Goal: Information Seeking & Learning: Learn about a topic

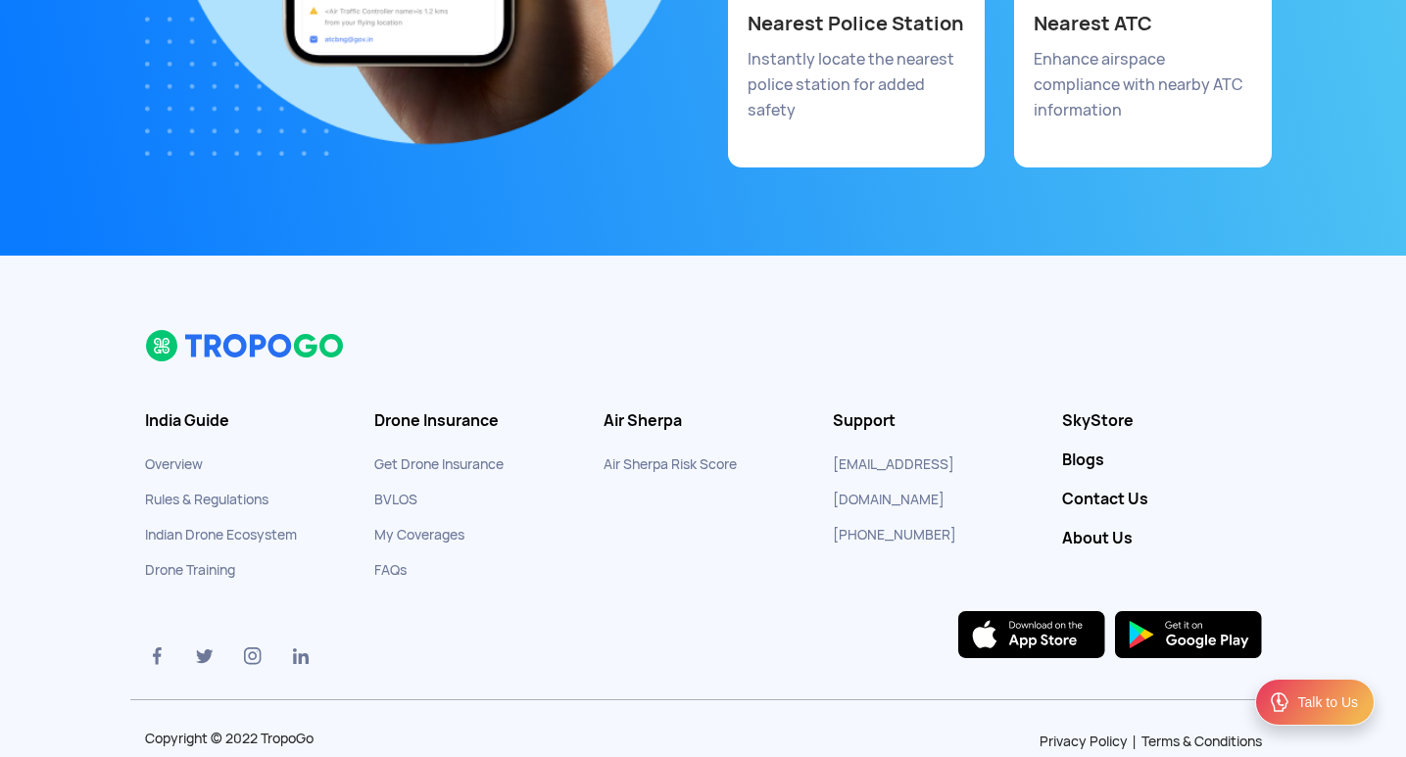
scroll to position [10868, 0]
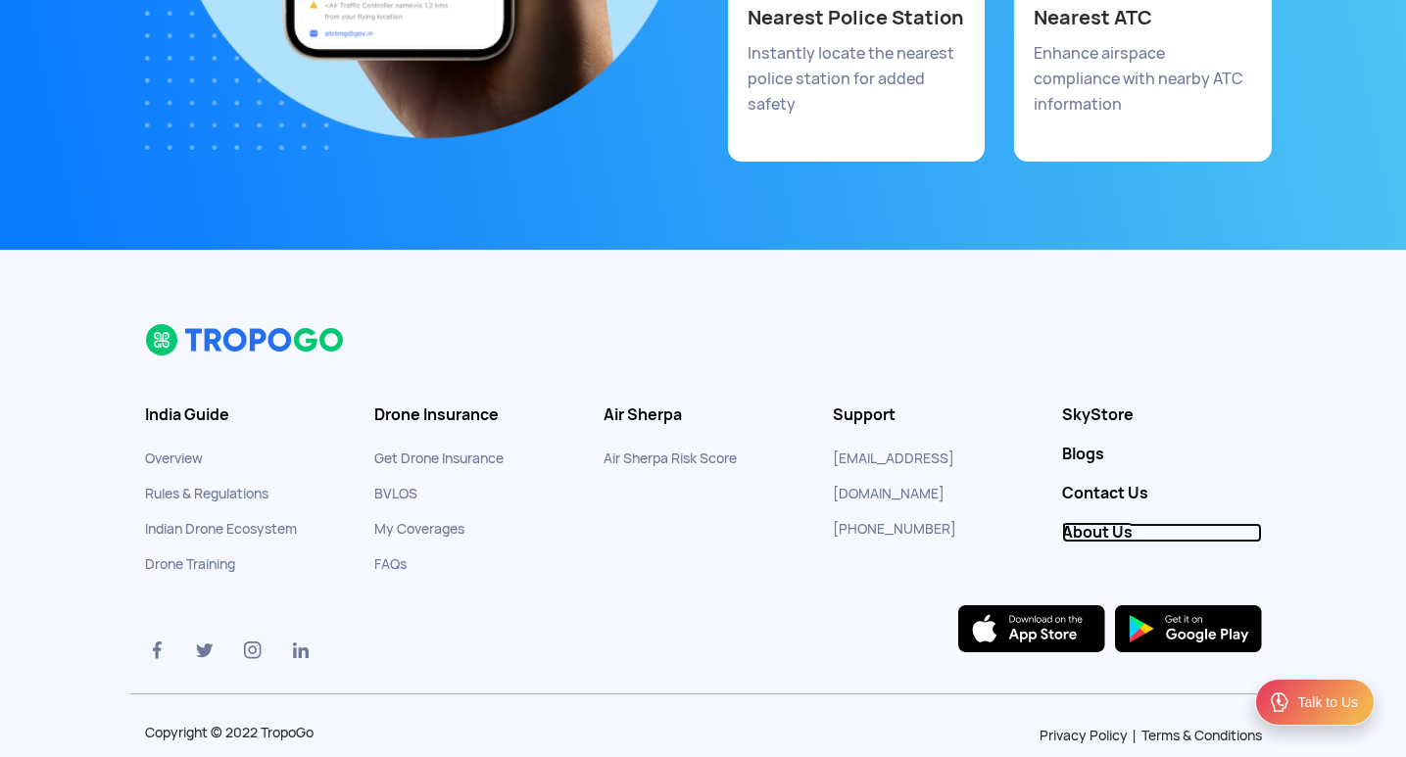
click at [1095, 523] on link "About Us" at bounding box center [1162, 533] width 200 height 20
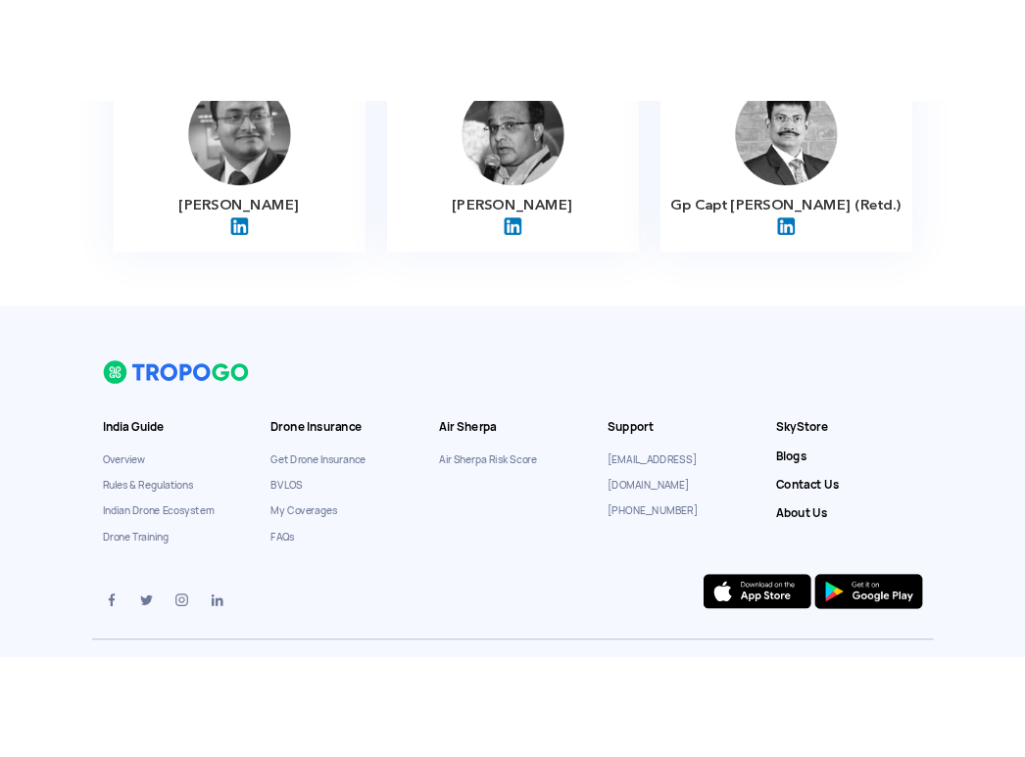
scroll to position [3400, 0]
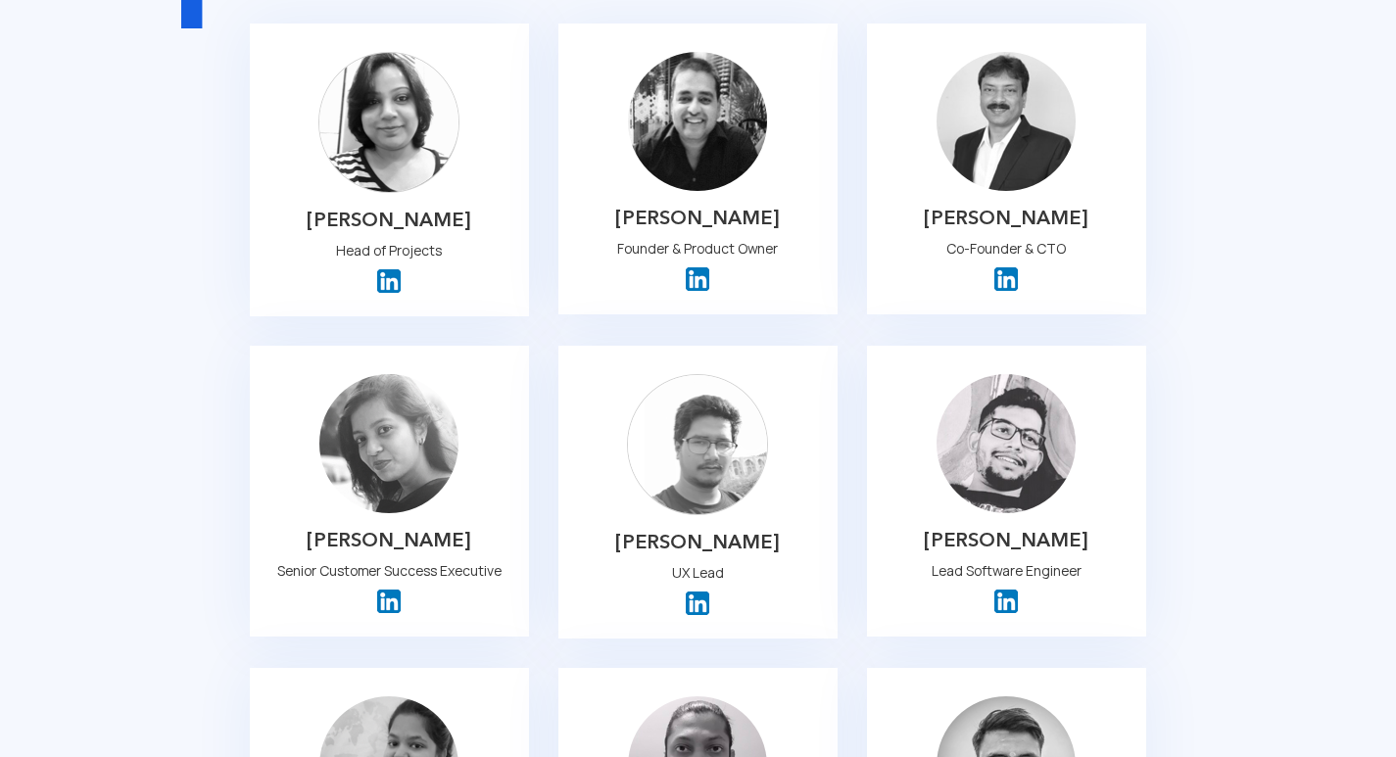
scroll to position [1764, 0]
drag, startPoint x: 925, startPoint y: 161, endPoint x: 1136, endPoint y: 229, distance: 221.5
click at [1083, 205] on p "Subrata Ghosh" at bounding box center [1007, 217] width 252 height 24
drag, startPoint x: 926, startPoint y: 194, endPoint x: 1105, endPoint y: 195, distance: 179.3
click at [1105, 234] on p "Co-Founder & CTO" at bounding box center [1007, 247] width 252 height 27
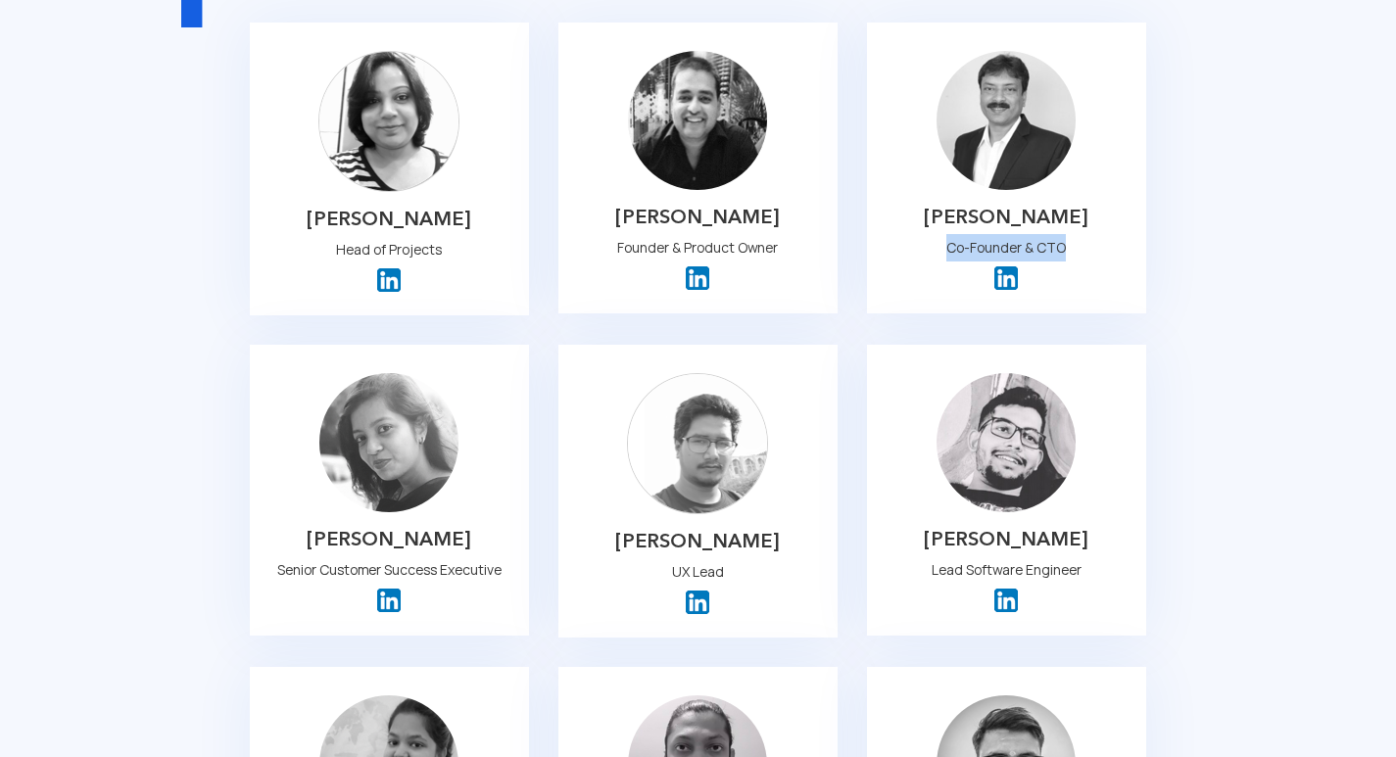
copy p "Co-Founder & CTO"
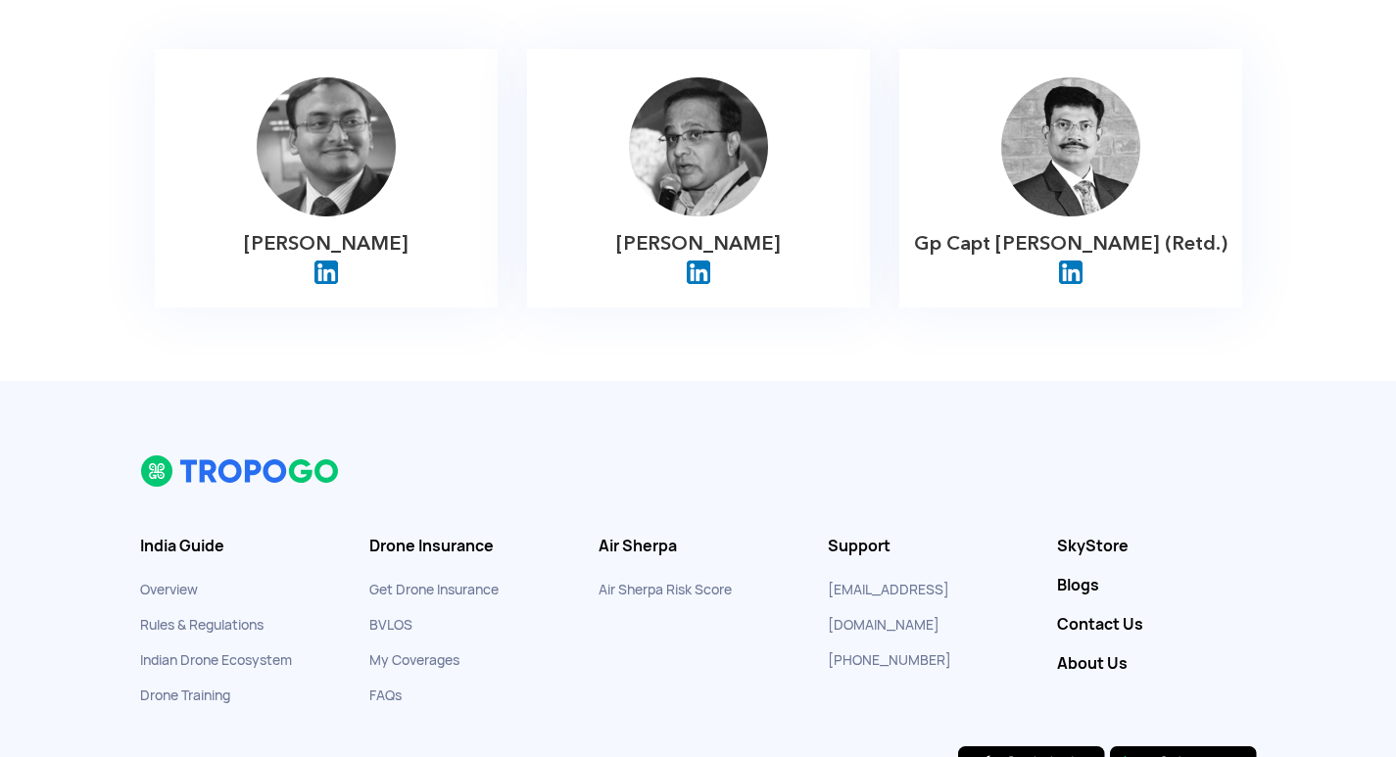
scroll to position [3331, 0]
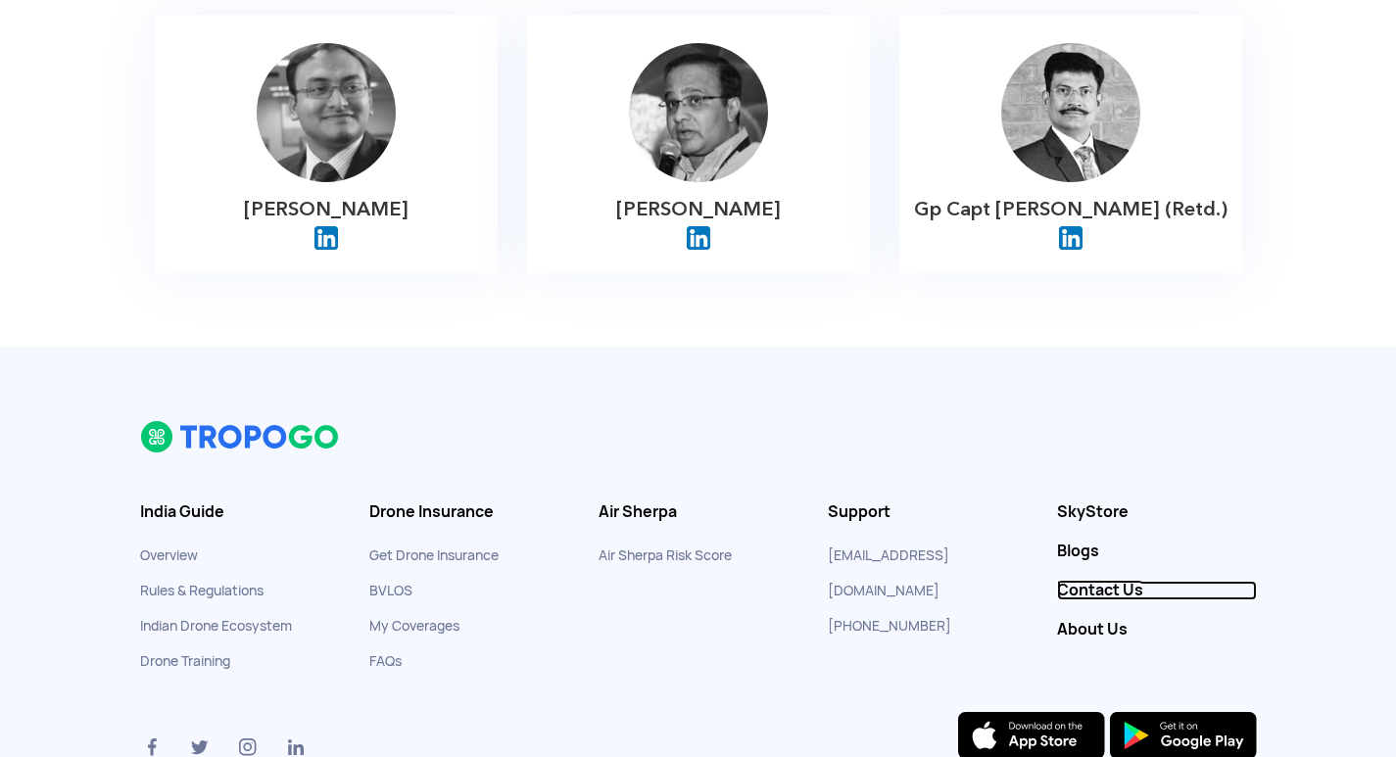
click at [1102, 581] on link "Contact Us" at bounding box center [1157, 591] width 200 height 20
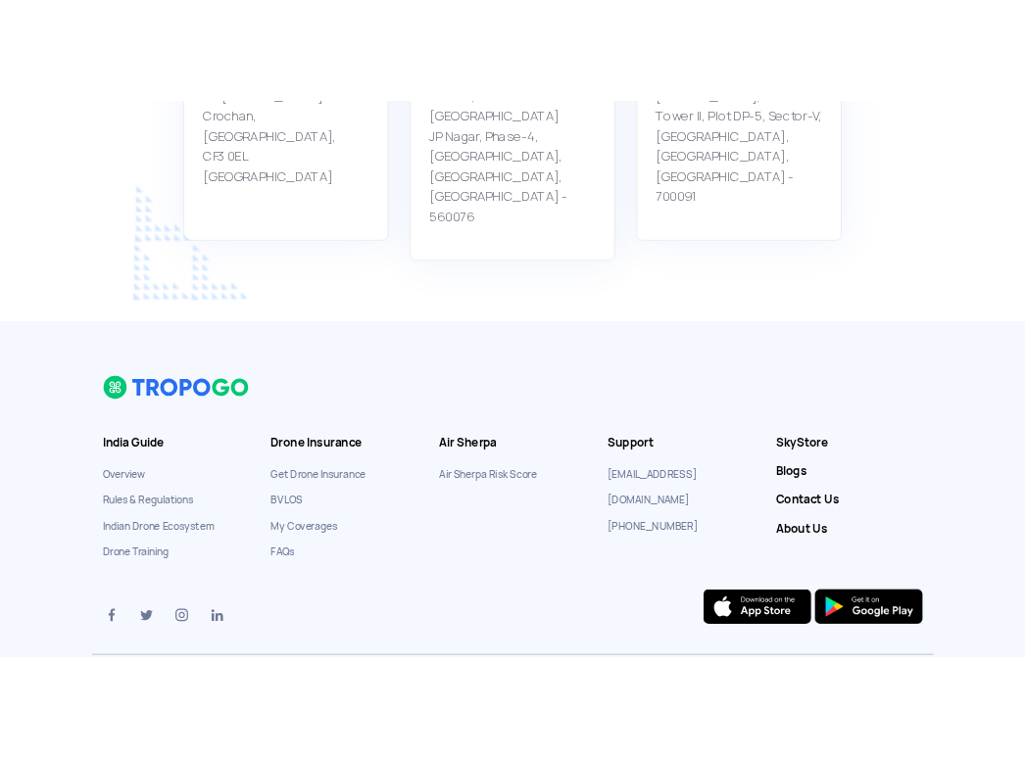
scroll to position [1877, 0]
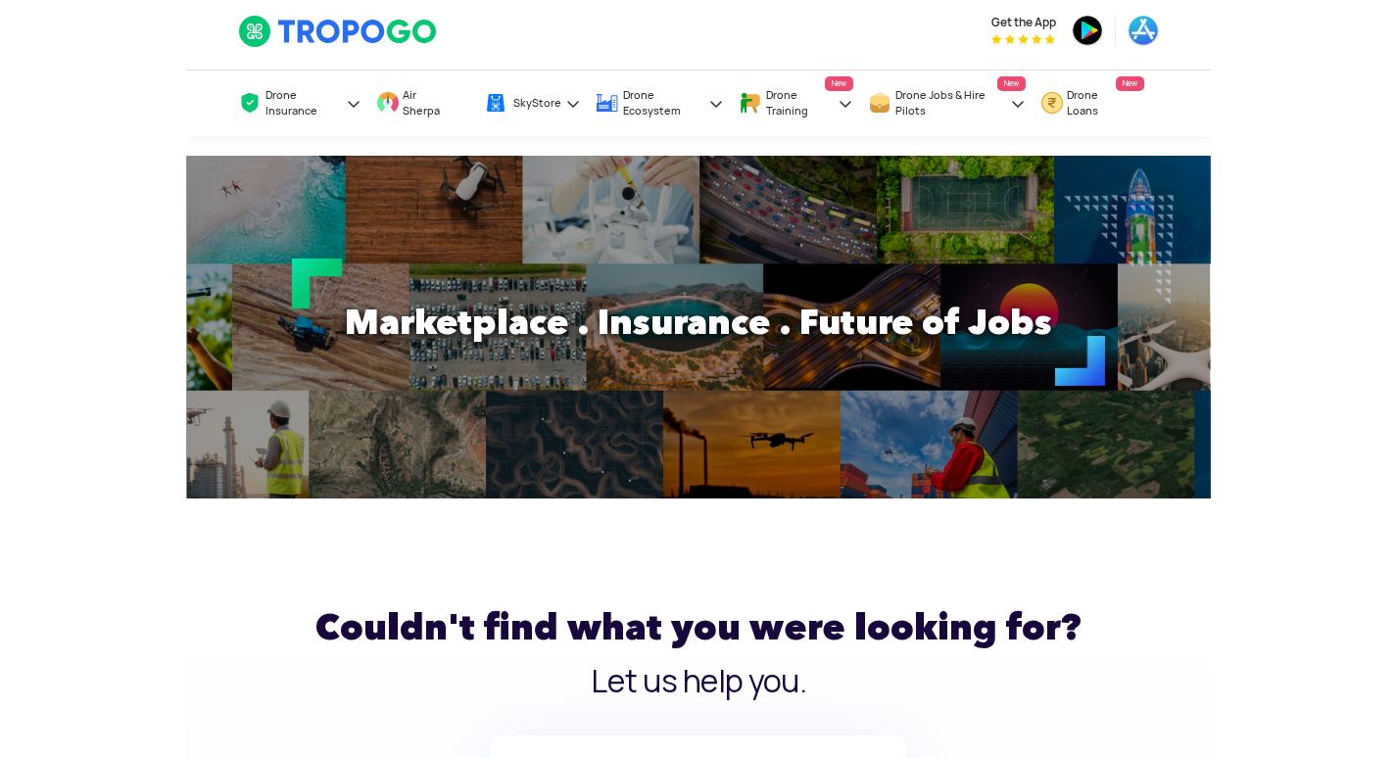
scroll to position [0, 0]
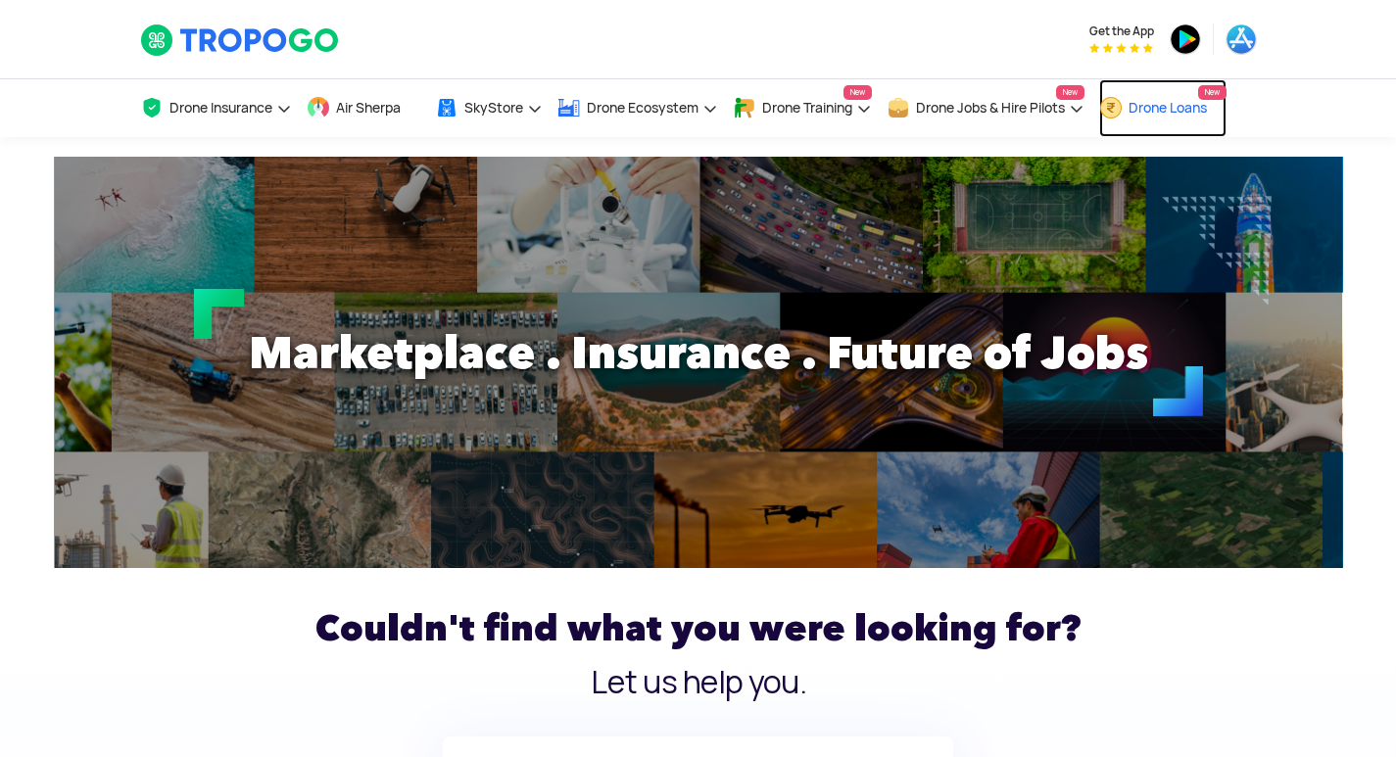
click at [1145, 109] on span "Drone Loans" at bounding box center [1168, 108] width 78 height 16
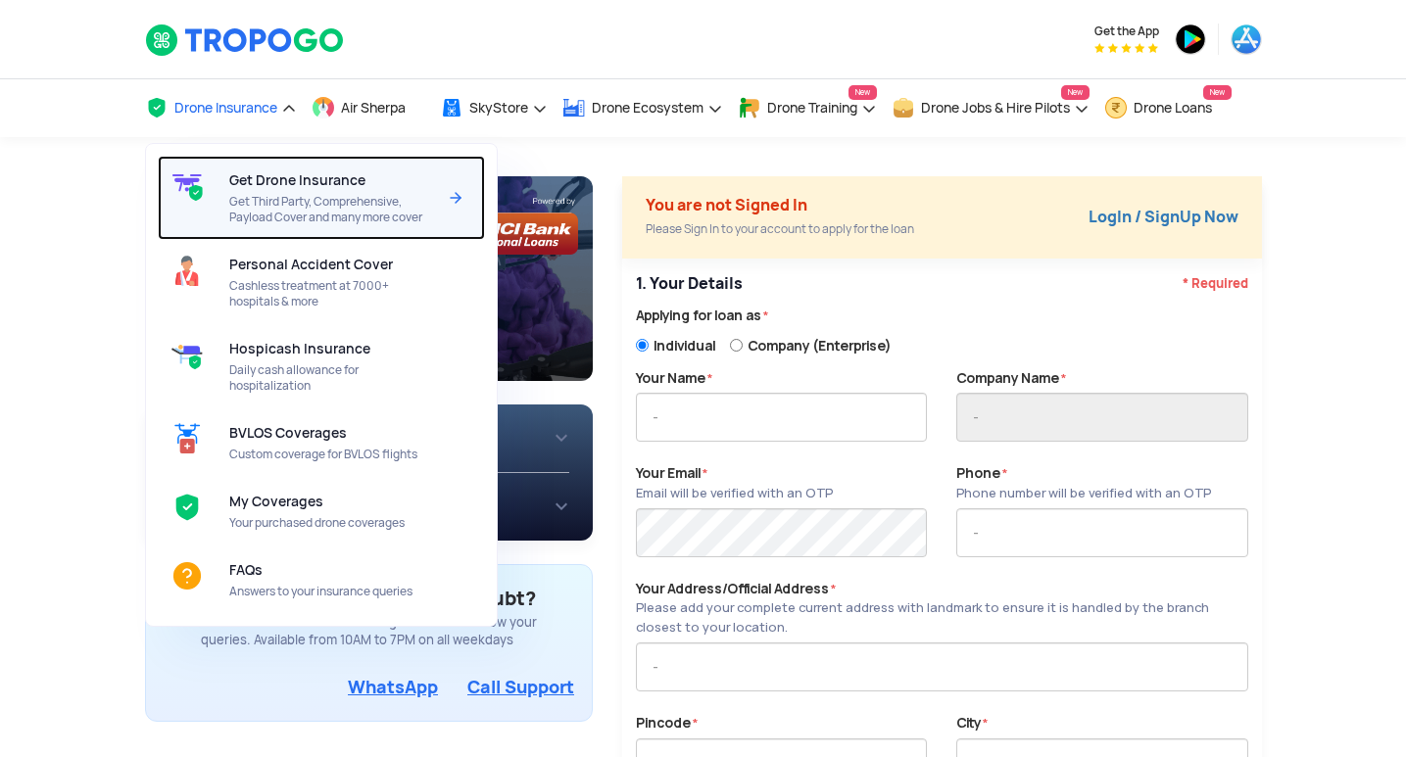
click at [463, 195] on img at bounding box center [456, 198] width 24 height 24
click at [449, 197] on img at bounding box center [456, 198] width 24 height 24
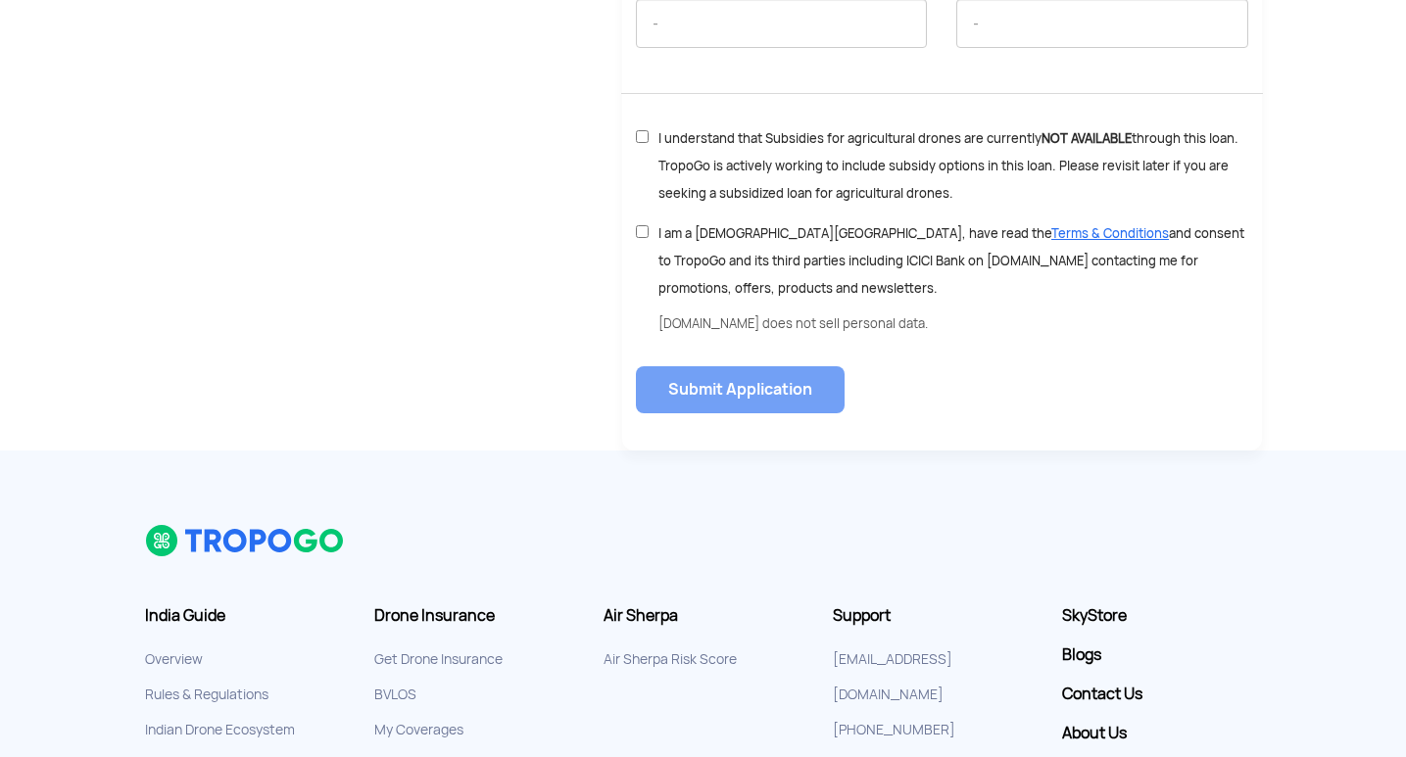
scroll to position [641, 0]
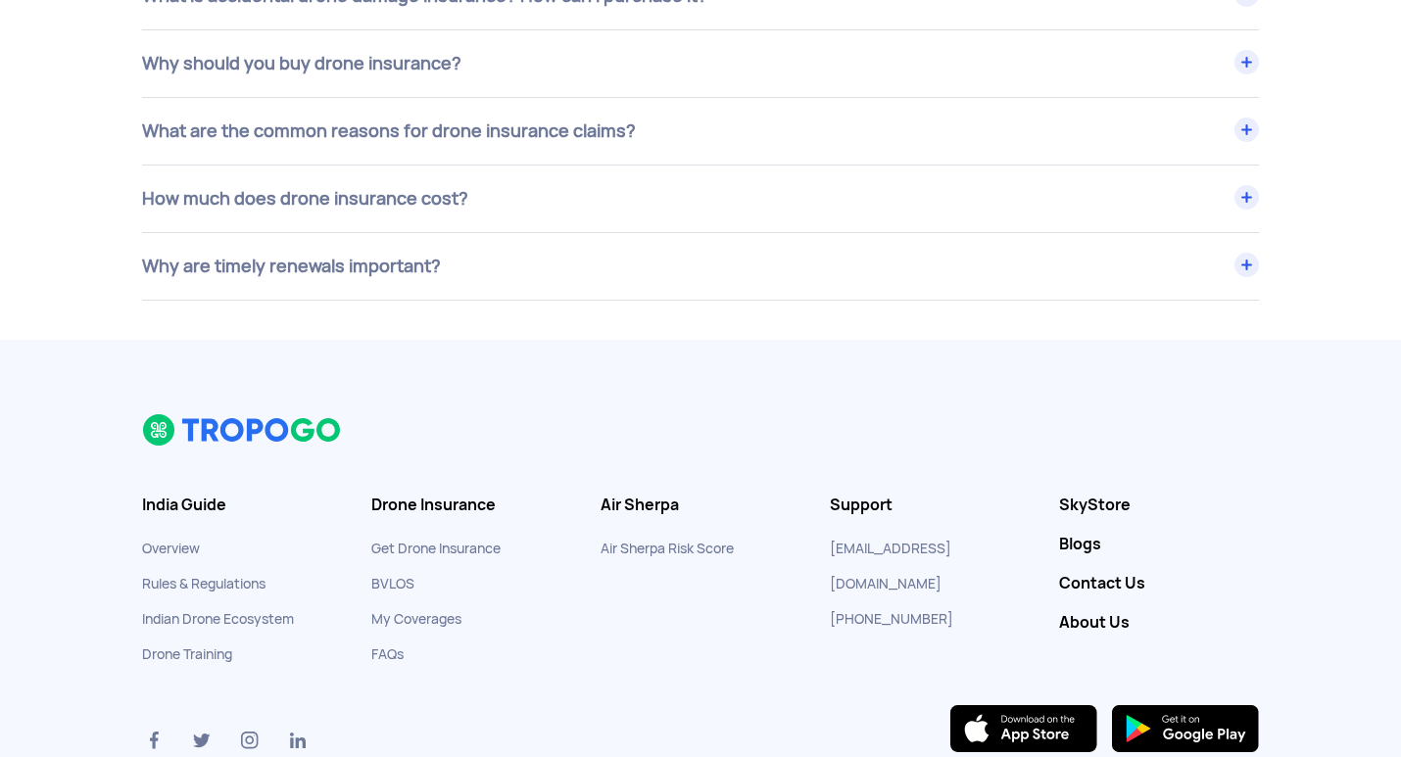
scroll to position [8035, 0]
